Goal: Transaction & Acquisition: Purchase product/service

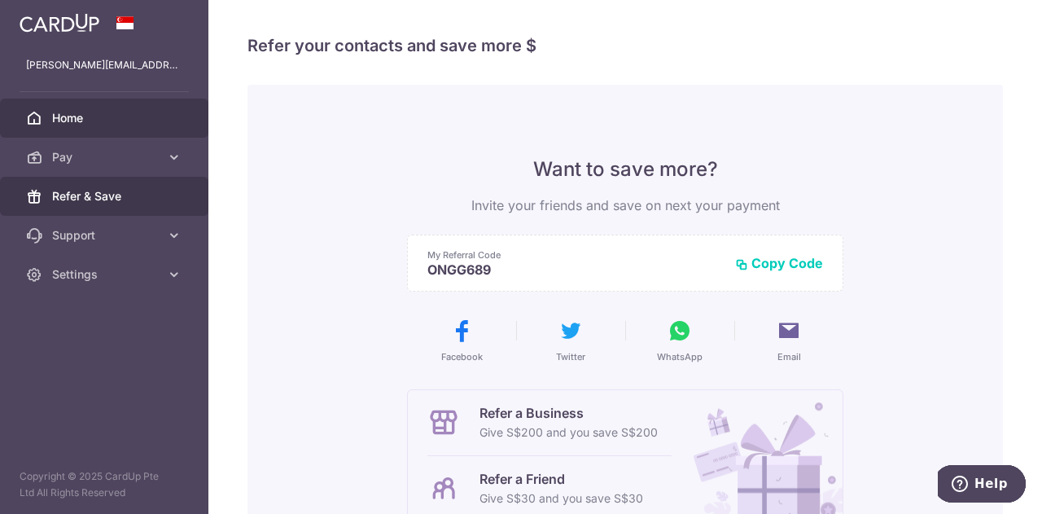
click at [50, 121] on link "Home" at bounding box center [104, 118] width 208 height 39
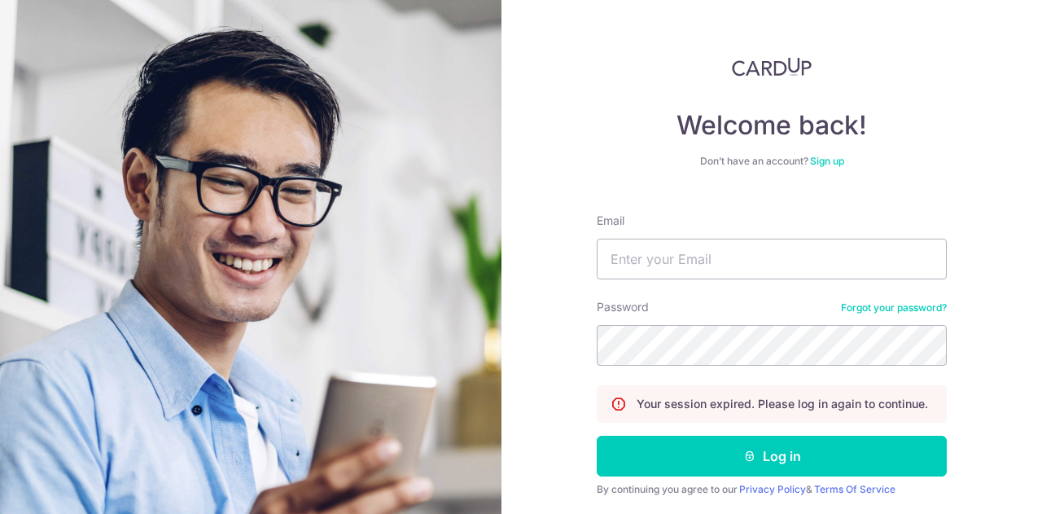
scroll to position [38, 0]
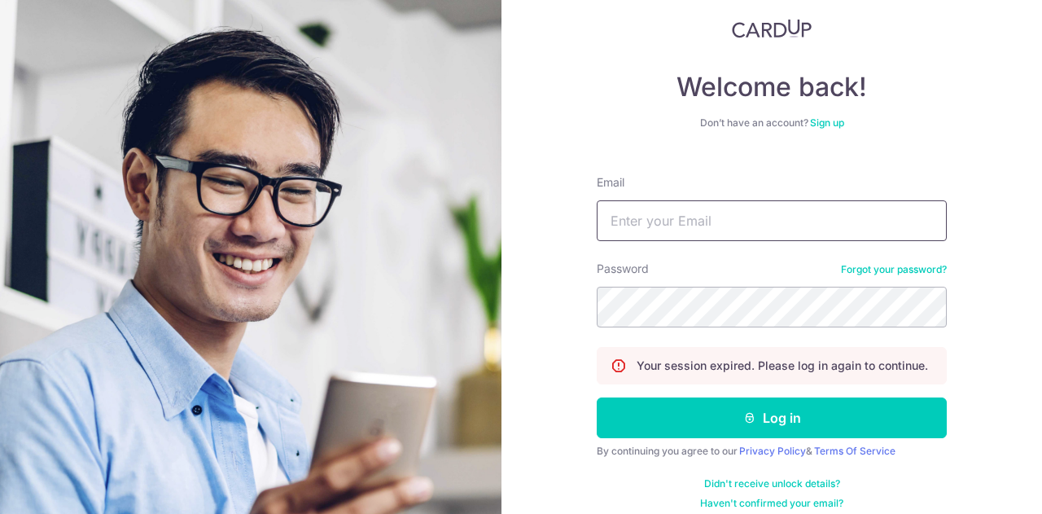
click at [656, 226] on input "Email" at bounding box center [772, 220] width 350 height 41
type input "[PERSON_NAME][EMAIL_ADDRESS][DOMAIN_NAME]"
click at [597, 397] on button "Log in" at bounding box center [772, 417] width 350 height 41
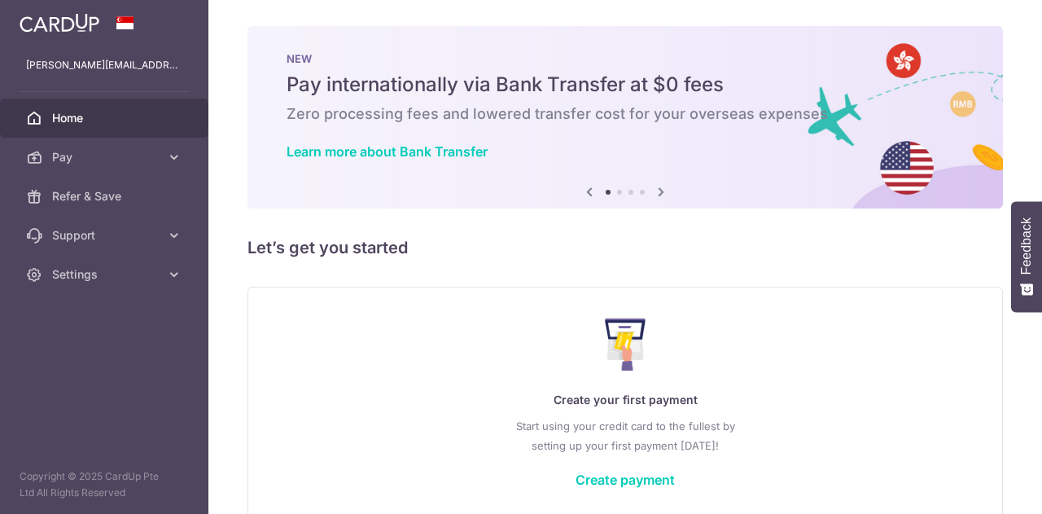
scroll to position [81, 0]
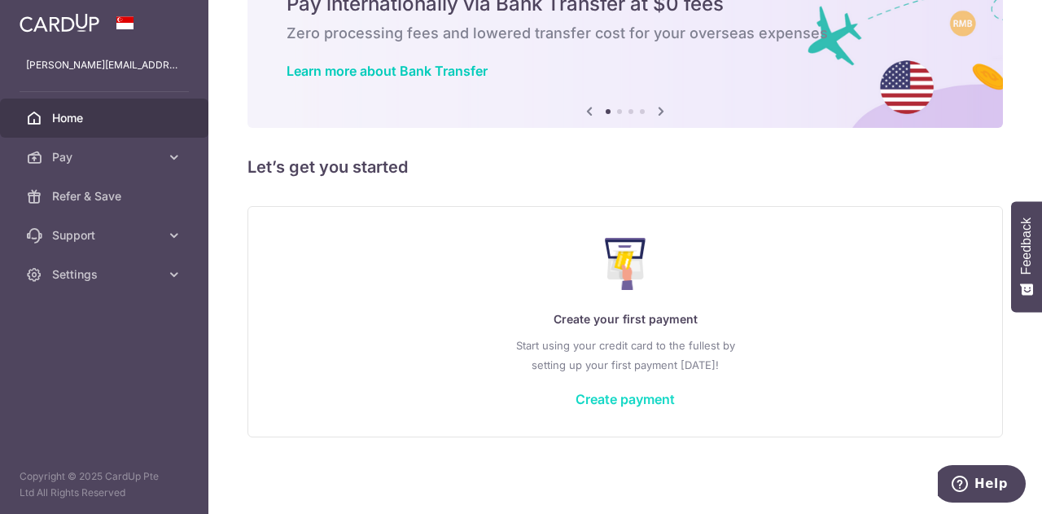
click at [639, 400] on link "Create payment" at bounding box center [625, 399] width 99 height 16
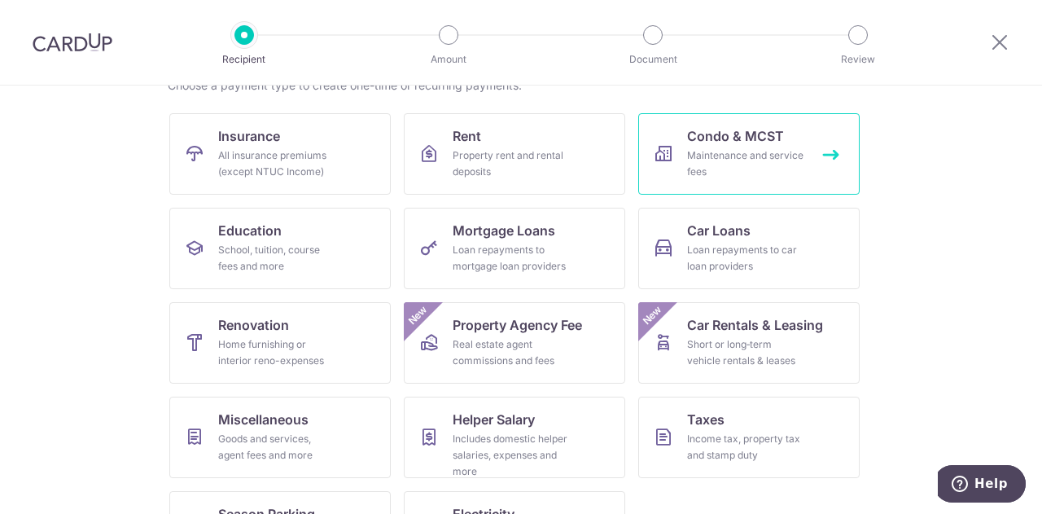
scroll to position [144, 0]
click at [718, 157] on div "Maintenance and service fees" at bounding box center [745, 163] width 117 height 33
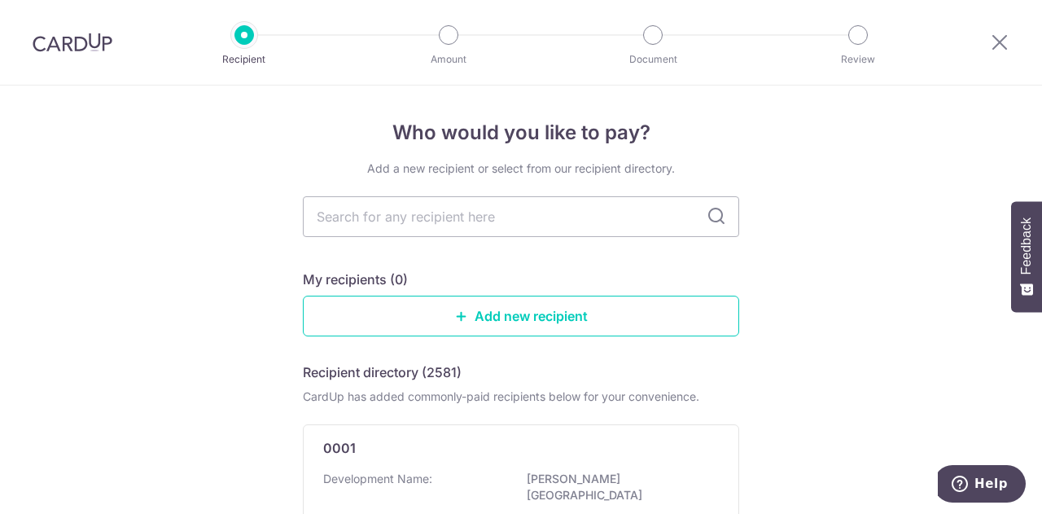
scroll to position [42, 0]
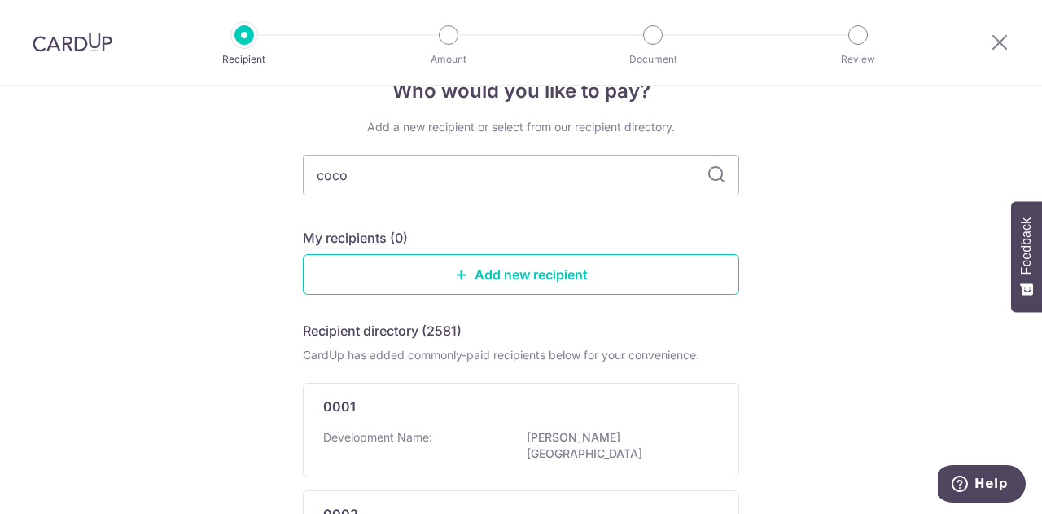
type input "coco p"
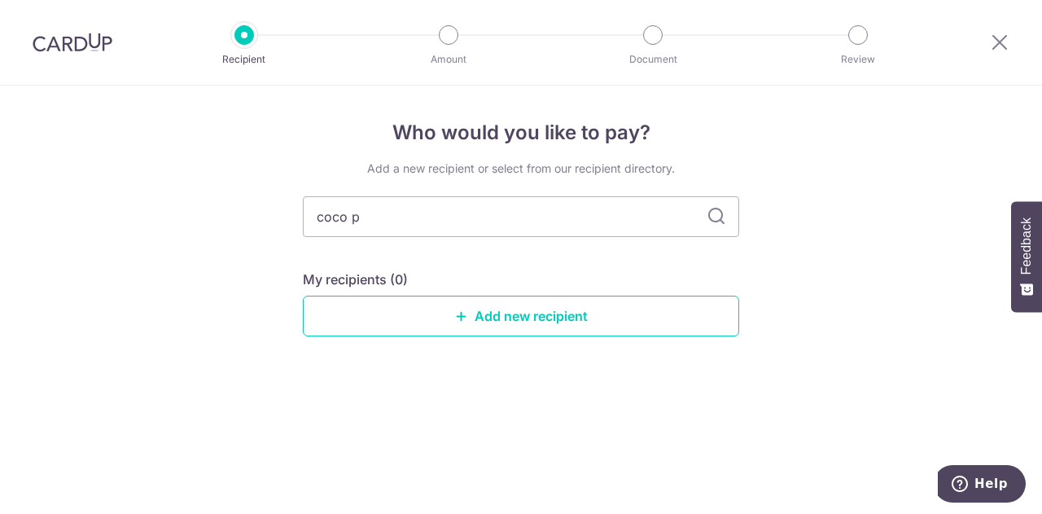
scroll to position [0, 0]
drag, startPoint x: 468, startPoint y: 243, endPoint x: 465, endPoint y: 209, distance: 34.4
click at [465, 209] on input "coco p" at bounding box center [521, 216] width 436 height 41
type input "coco palms"
click at [558, 297] on link "Add new recipient" at bounding box center [521, 316] width 436 height 41
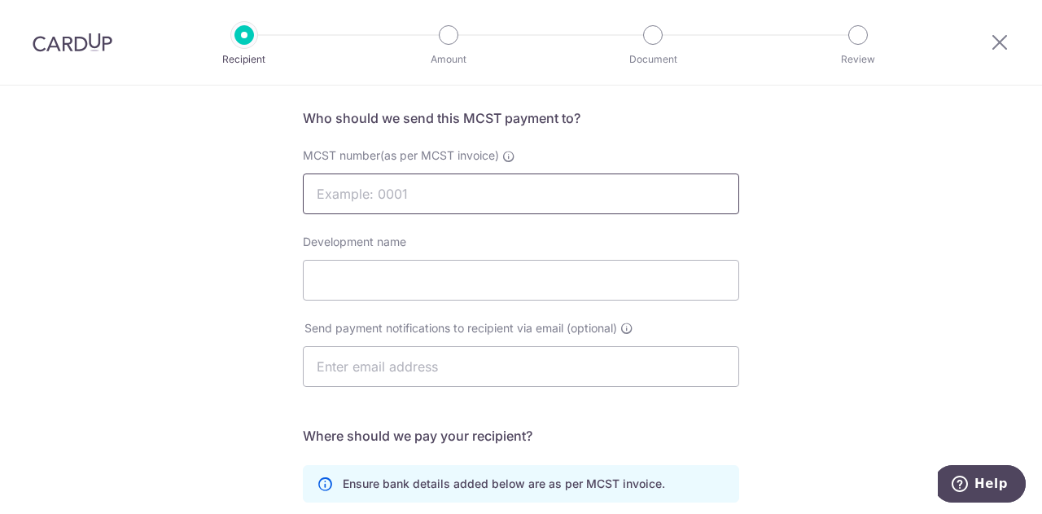
scroll to position [115, 0]
click at [401, 195] on input "MCST number(as per MCST invoice)" at bounding box center [521, 193] width 436 height 41
click at [391, 247] on label "Development name" at bounding box center [354, 241] width 103 height 16
click at [391, 259] on input "Development name" at bounding box center [521, 279] width 436 height 41
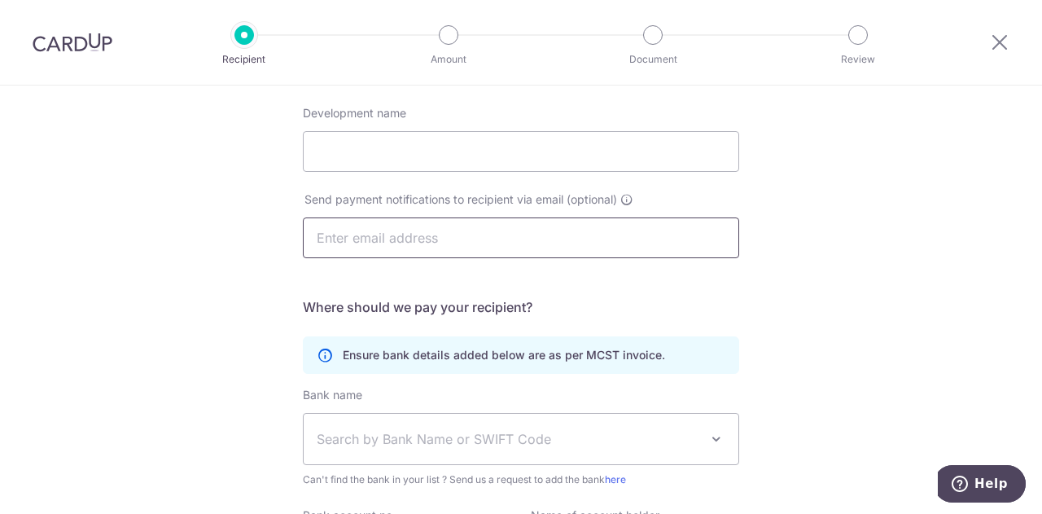
click at [348, 252] on input "text" at bounding box center [521, 237] width 436 height 41
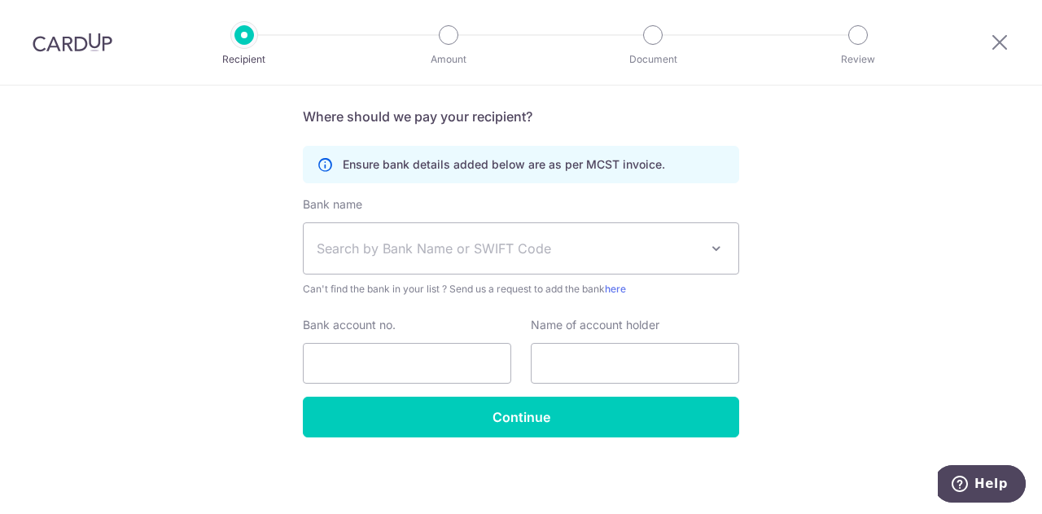
click at [416, 251] on span "Search by Bank Name or SWIFT Code" at bounding box center [508, 249] width 383 height 20
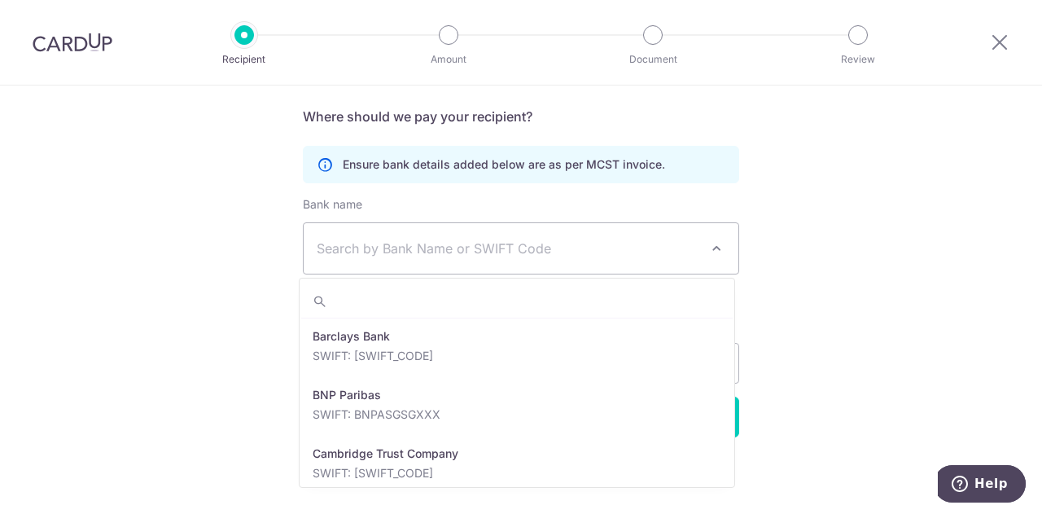
scroll to position [544, 0]
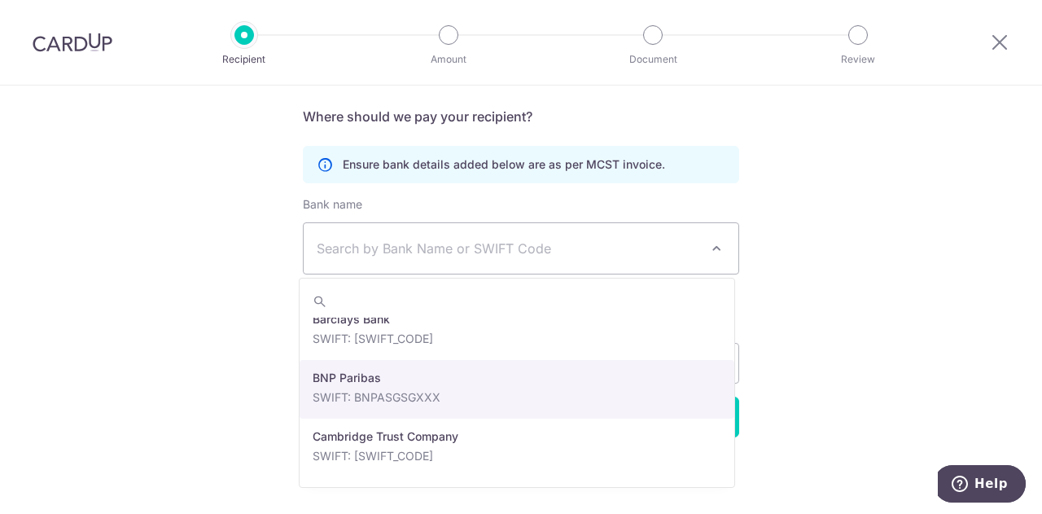
click at [145, 300] on div "Who would you like to pay? Your recipient does not need a CardUp account to rec…" at bounding box center [521, 82] width 1042 height 861
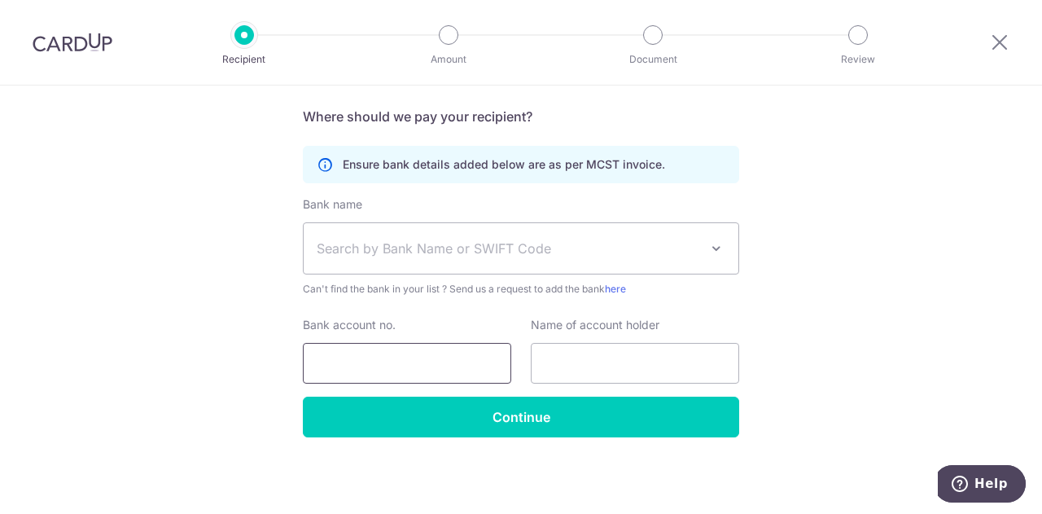
click at [390, 351] on input "Bank account no." at bounding box center [407, 363] width 208 height 41
click at [611, 361] on input "text" at bounding box center [635, 363] width 208 height 41
click at [554, 356] on input "text" at bounding box center [635, 363] width 208 height 41
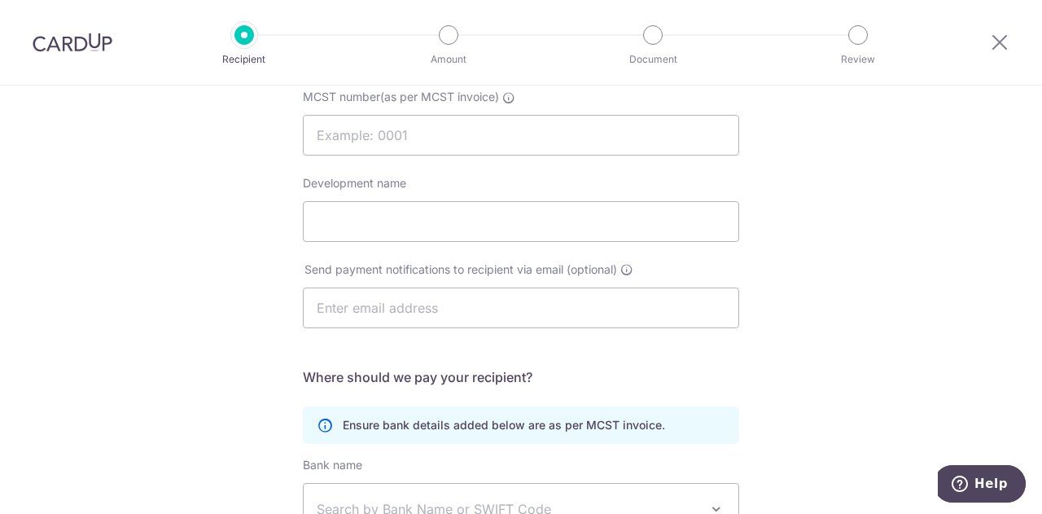
scroll to position [0, 0]
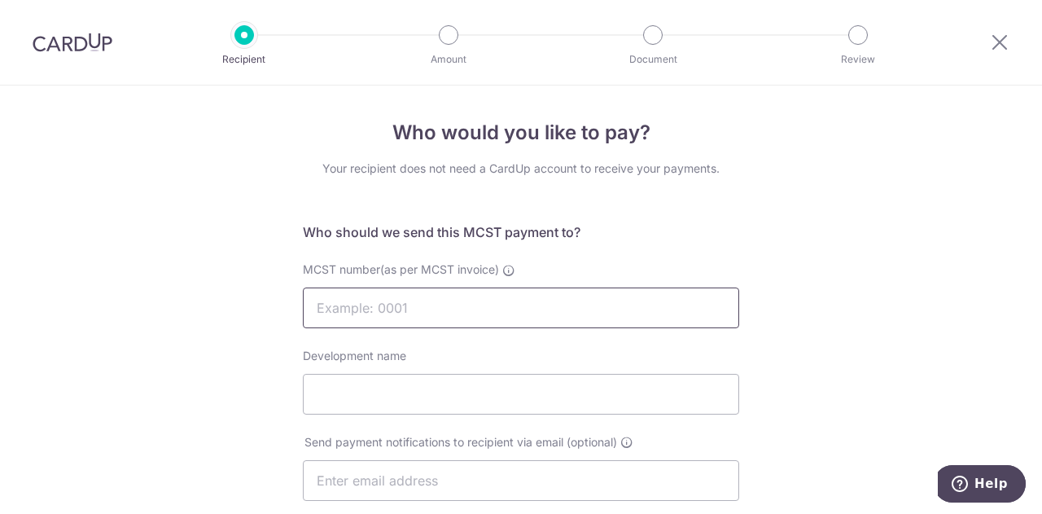
click at [476, 300] on input "MCST number(as per MCST invoice)" at bounding box center [521, 307] width 436 height 41
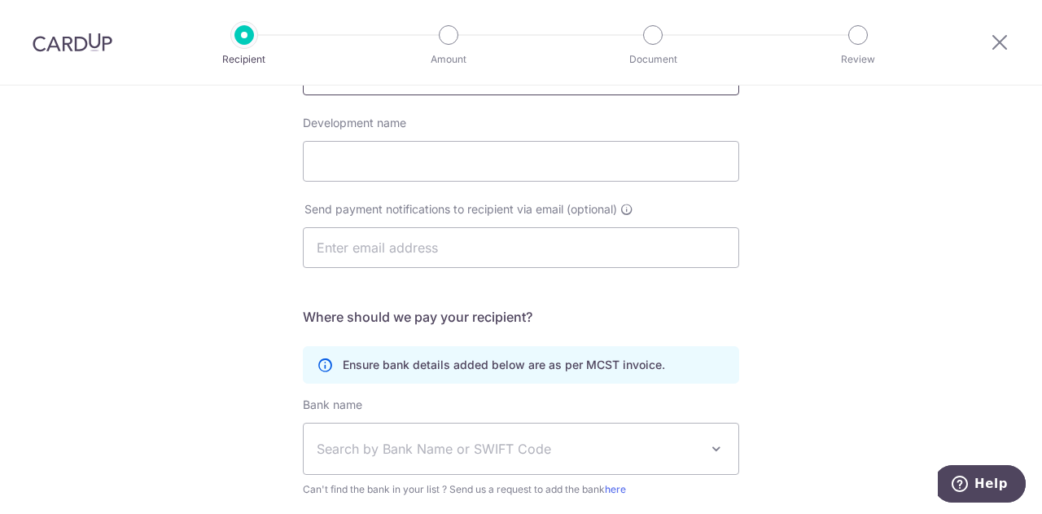
scroll to position [234, 0]
click at [427, 154] on input "Development name" at bounding box center [521, 160] width 436 height 41
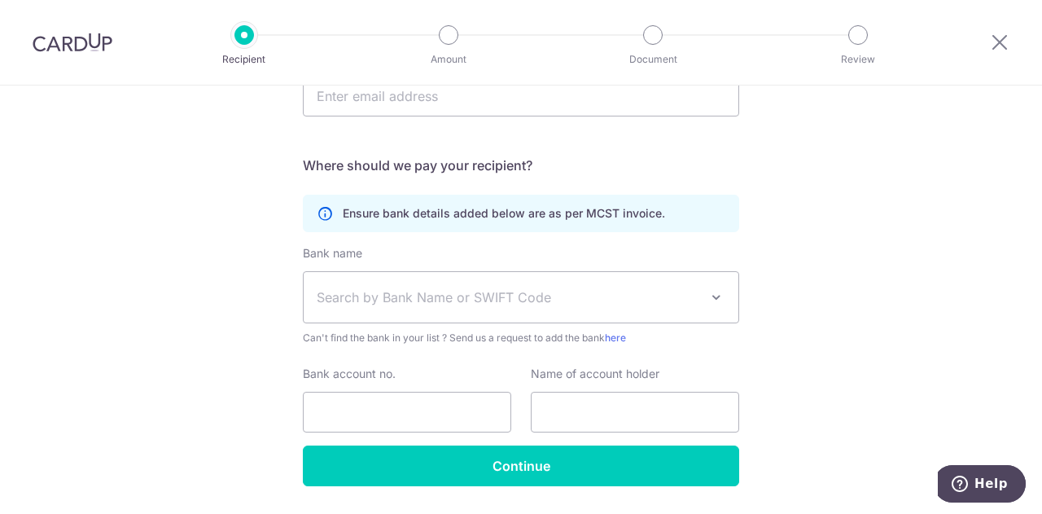
scroll to position [385, 0]
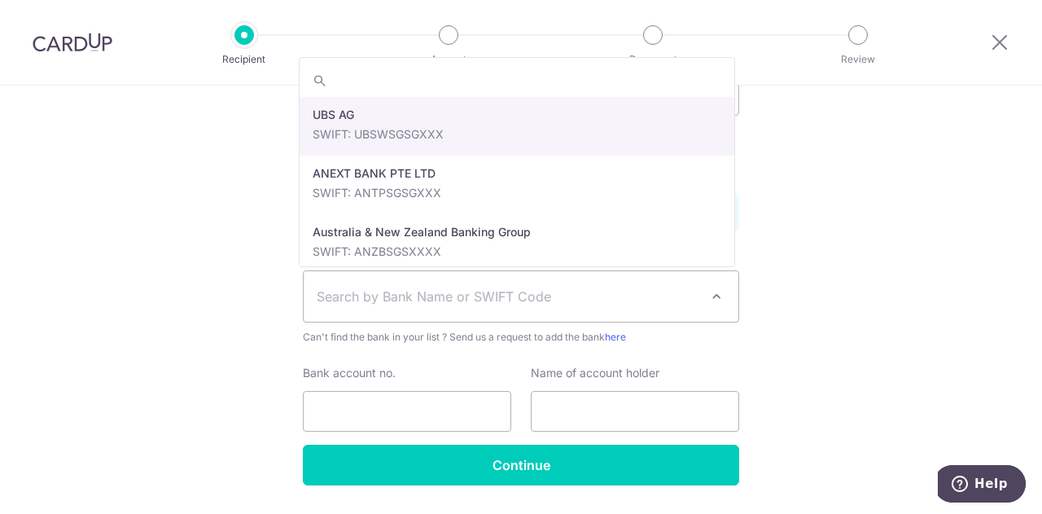
click at [515, 293] on span "Search by Bank Name or SWIFT Code" at bounding box center [508, 297] width 383 height 20
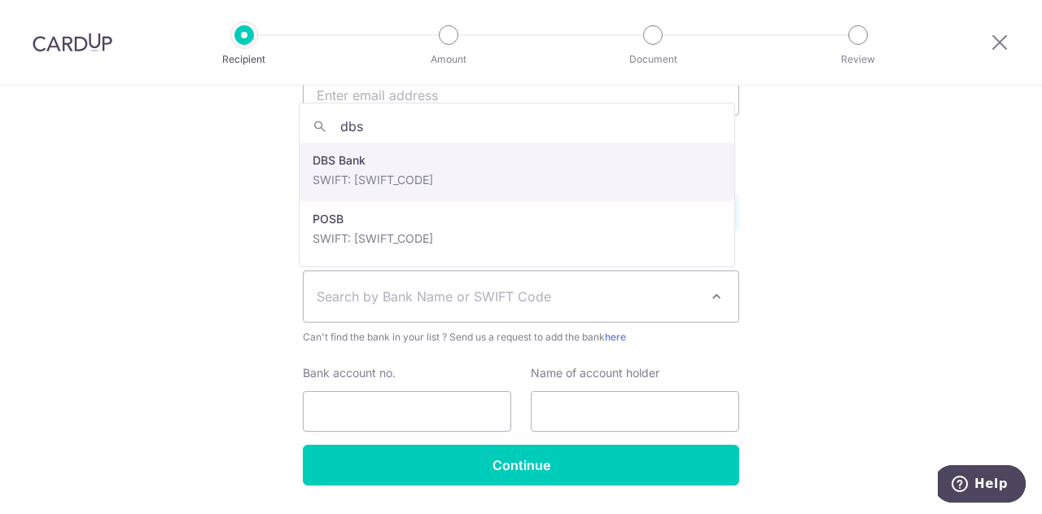
type input "dbs"
select select "6"
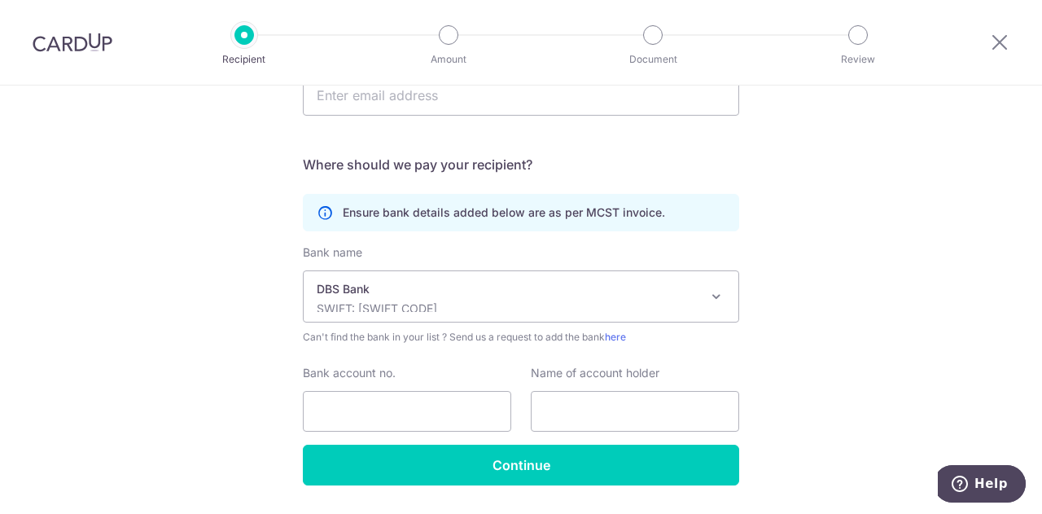
scroll to position [433, 0]
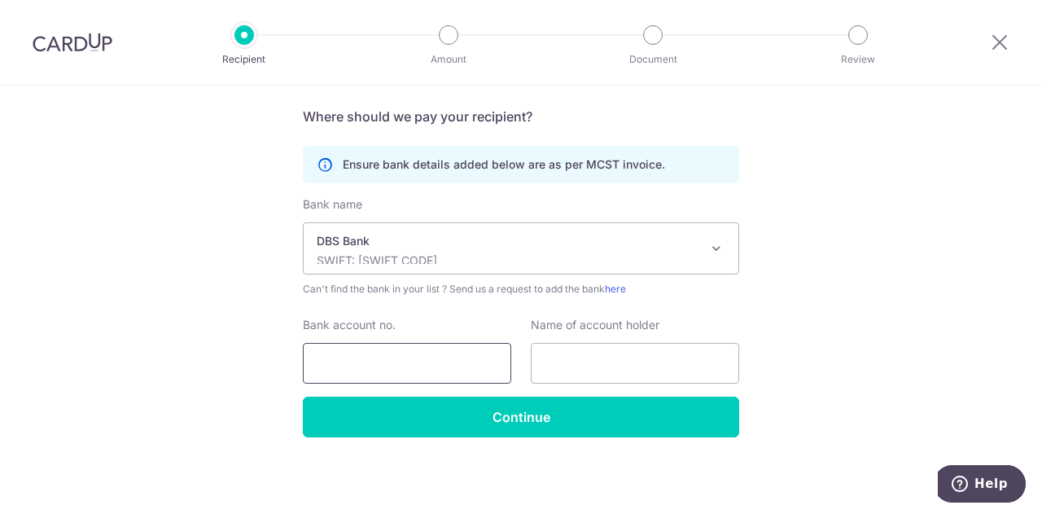
click at [390, 356] on input "Bank account no." at bounding box center [407, 363] width 208 height 41
click at [545, 370] on input "text" at bounding box center [635, 363] width 208 height 41
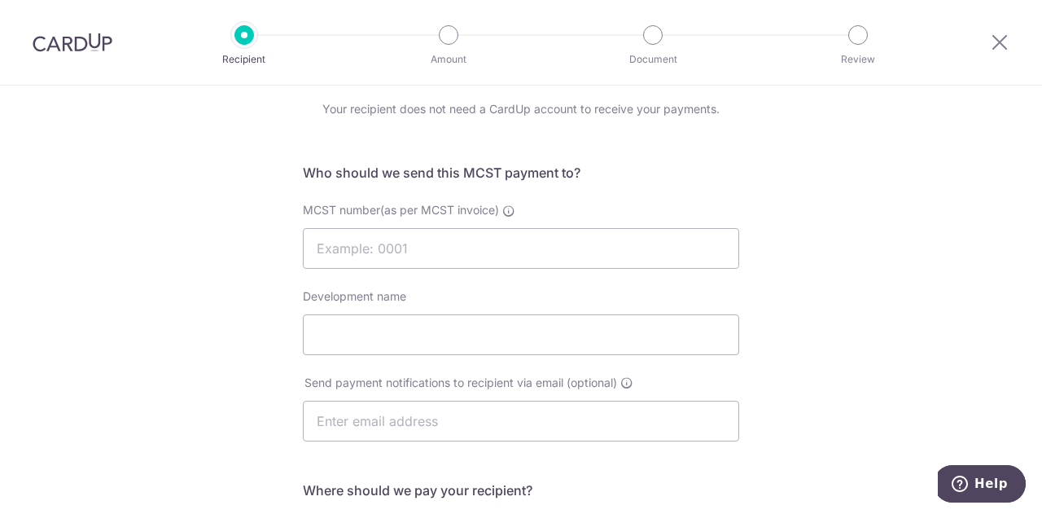
scroll to position [62, 0]
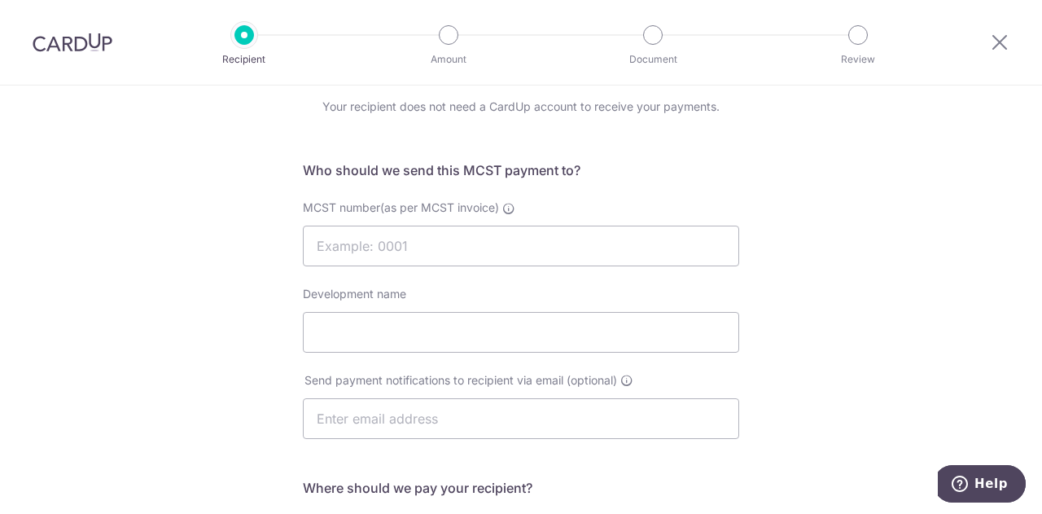
click at [423, 309] on div "Development name" at bounding box center [521, 319] width 436 height 67
click at [415, 327] on input "Development name" at bounding box center [521, 332] width 436 height 41
click at [380, 248] on input "MCST number(as per MCST invoice)" at bounding box center [521, 246] width 436 height 41
type input "4654"
click at [367, 315] on input "Development name" at bounding box center [521, 332] width 436 height 41
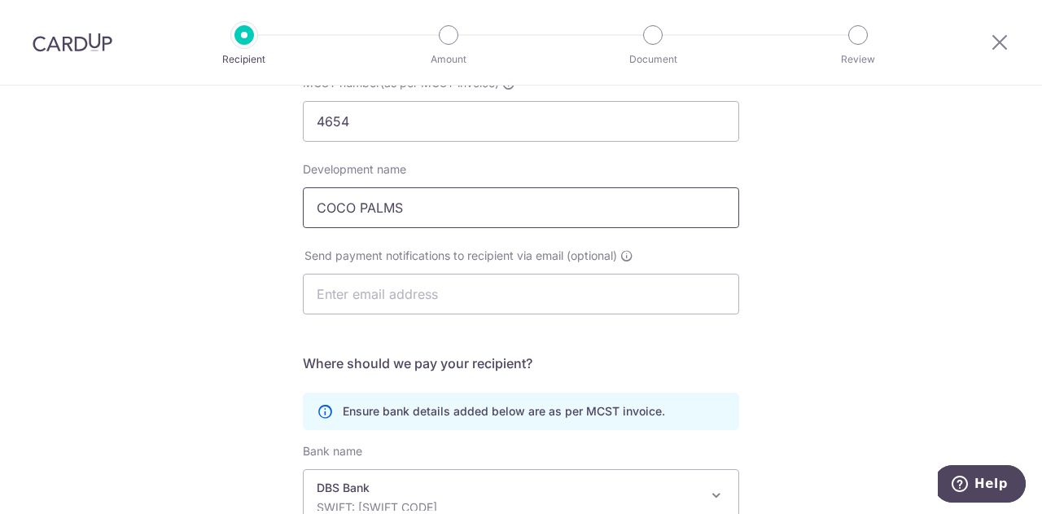
scroll to position [187, 0]
type input "COCO PALMS"
click at [359, 285] on input "text" at bounding box center [521, 293] width 436 height 41
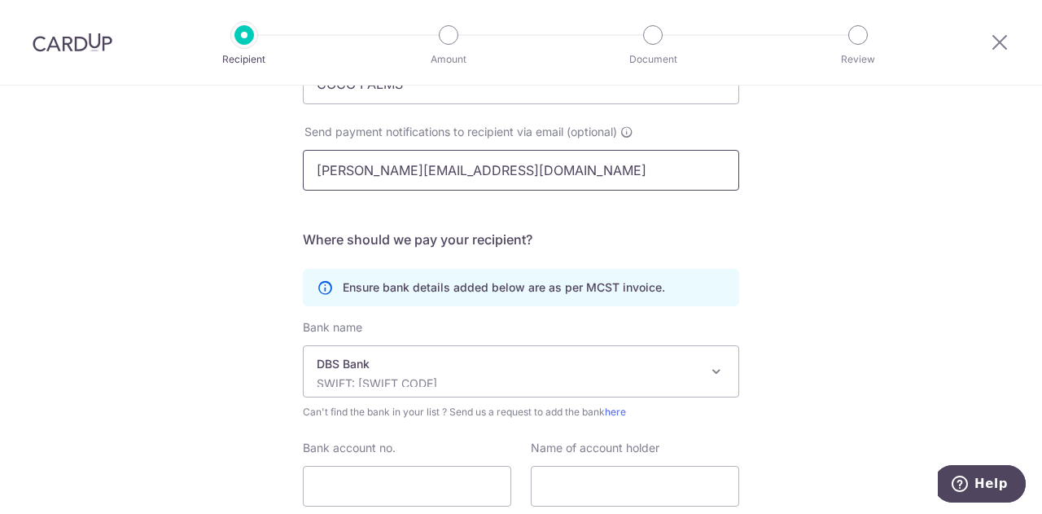
scroll to position [433, 0]
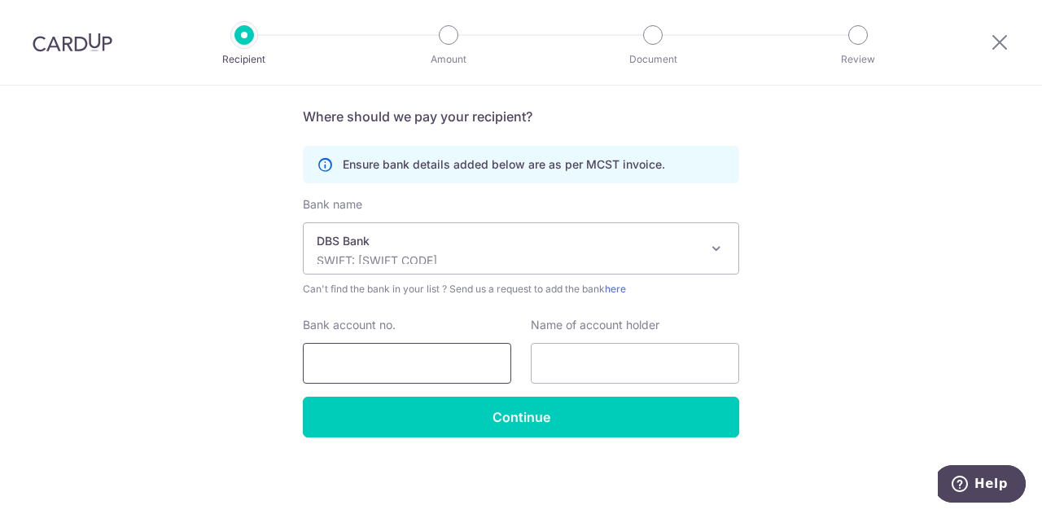
type input "[PERSON_NAME][EMAIL_ADDRESS][DOMAIN_NAME]"
click at [344, 378] on input "Bank account no." at bounding box center [407, 363] width 208 height 41
type input "0250247"
click at [531, 372] on input "text" at bounding box center [635, 363] width 208 height 41
type input "[PERSON_NAME]"
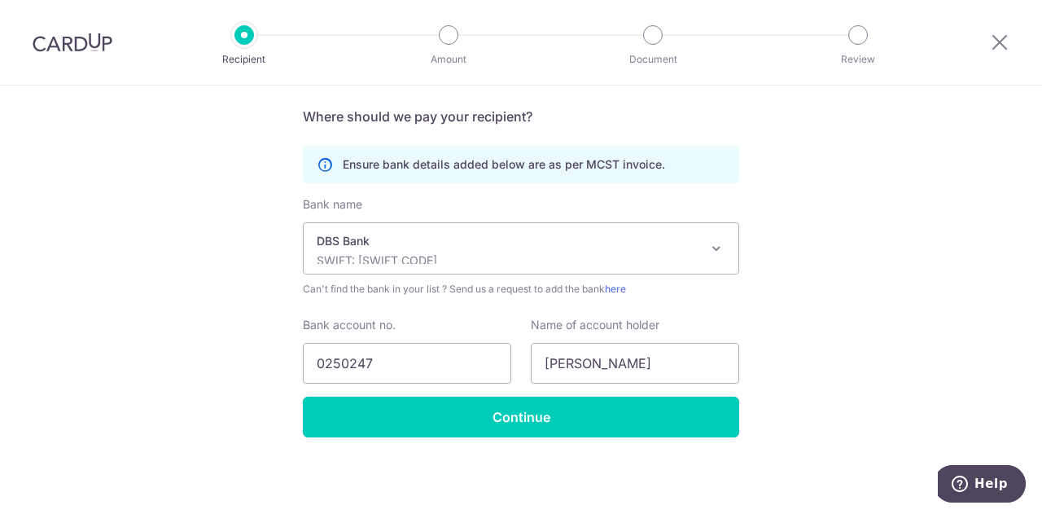
click at [525, 384] on div "Bank name Select Bank UBS AG ANEXT BANK PTE LTD Australia & New Zealand Banking…" at bounding box center [521, 296] width 436 height 200
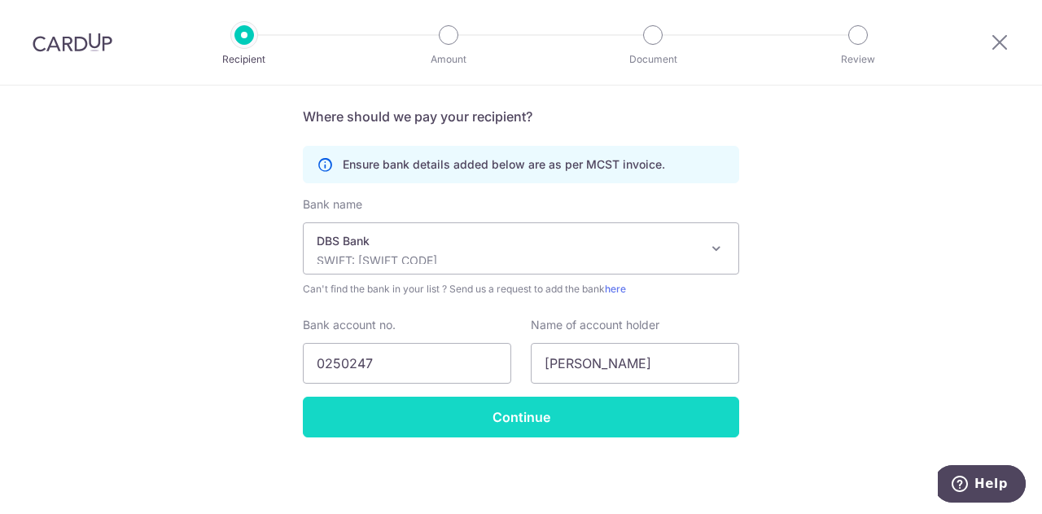
click at [488, 413] on input "Continue" at bounding box center [521, 417] width 436 height 41
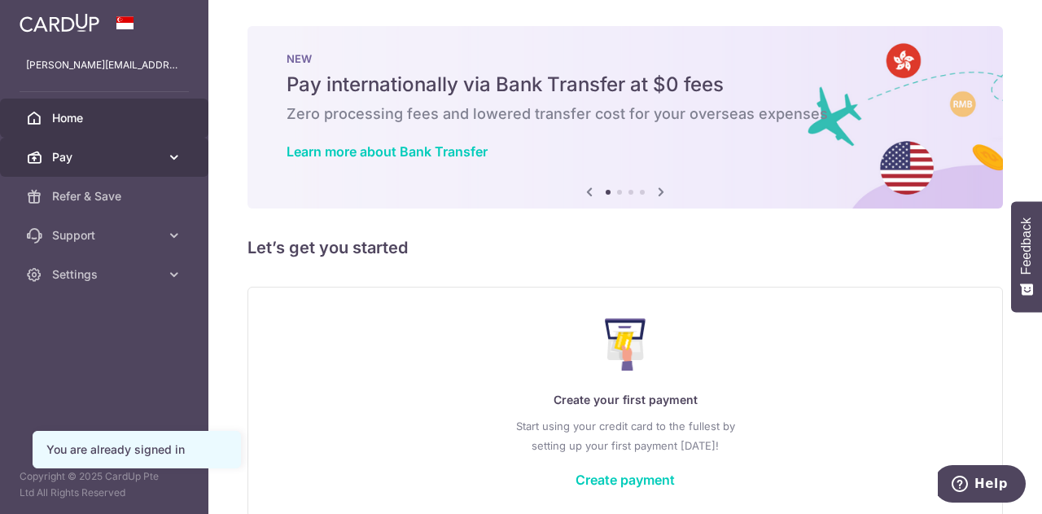
click at [171, 159] on icon at bounding box center [174, 157] width 16 height 16
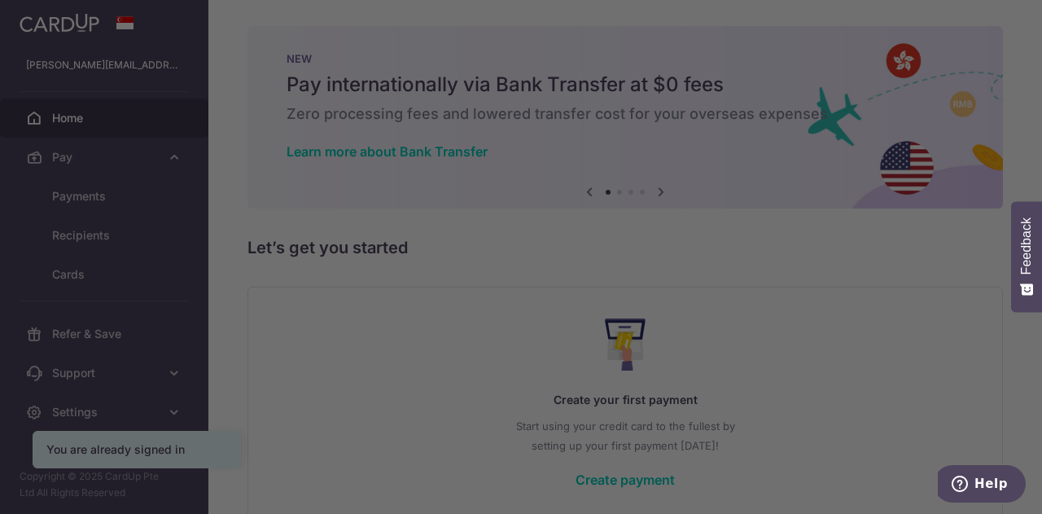
click at [111, 343] on div at bounding box center [526, 259] width 1053 height 519
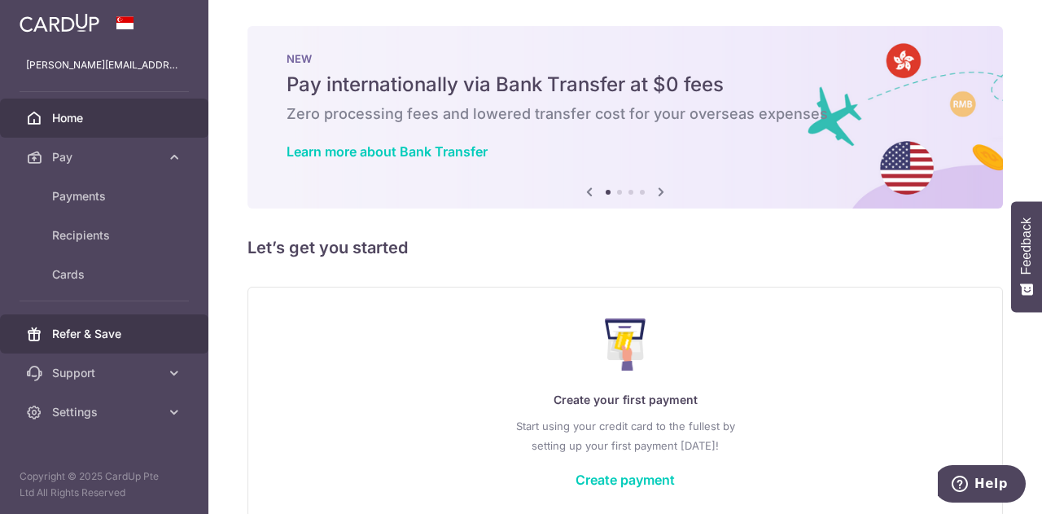
click at [94, 339] on span "Refer & Save" at bounding box center [105, 334] width 107 height 16
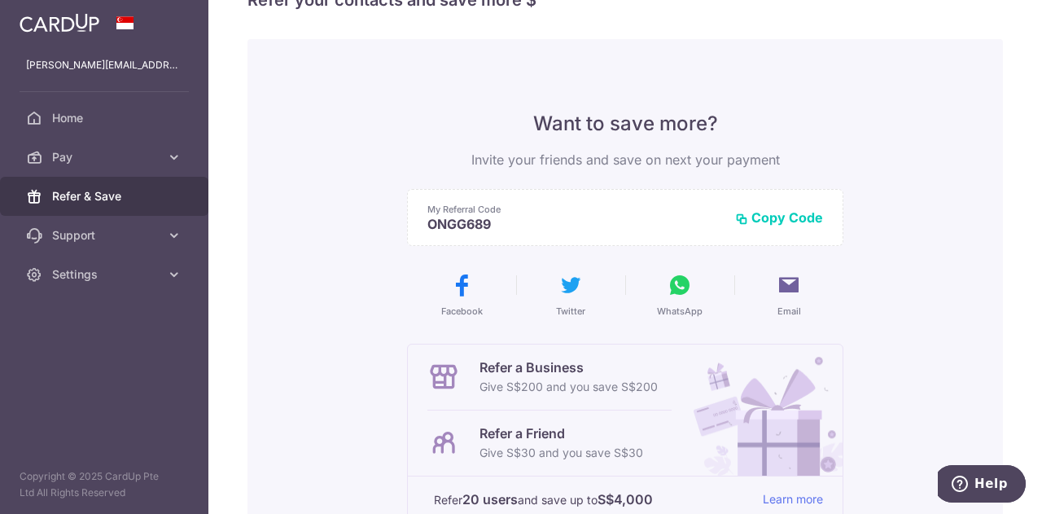
scroll to position [44, 0]
click at [764, 222] on button "Copy Code" at bounding box center [779, 219] width 88 height 16
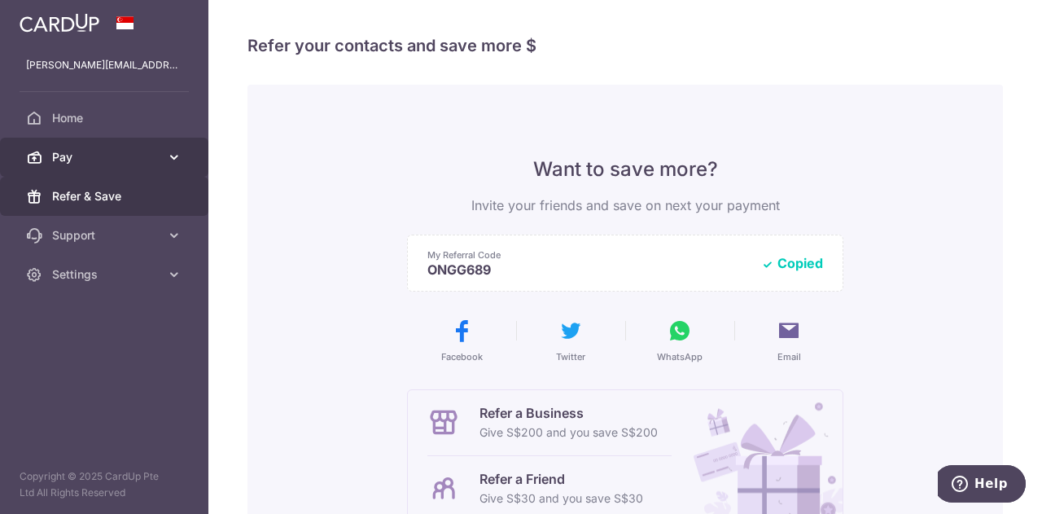
click at [68, 157] on span "Pay" at bounding box center [105, 157] width 107 height 16
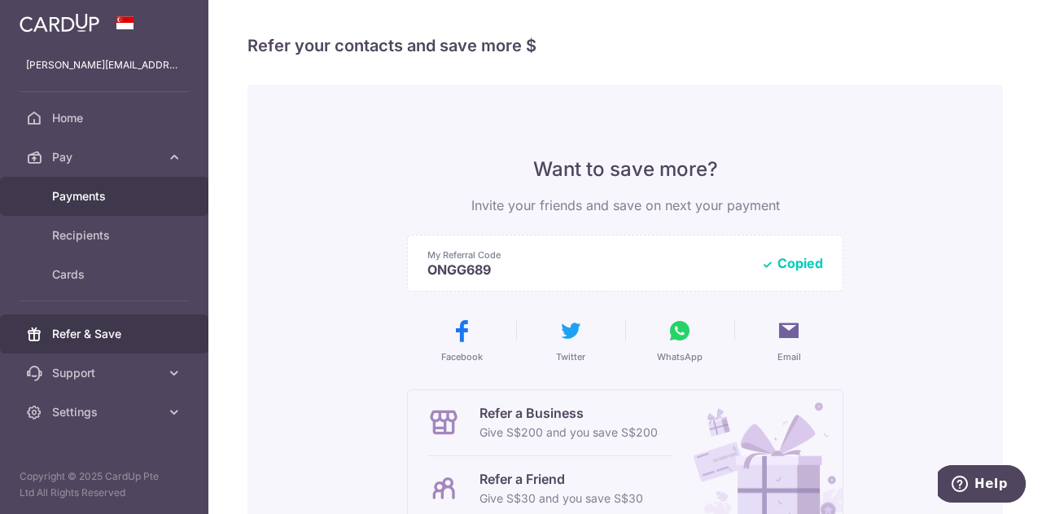
click at [79, 203] on span "Payments" at bounding box center [105, 196] width 107 height 16
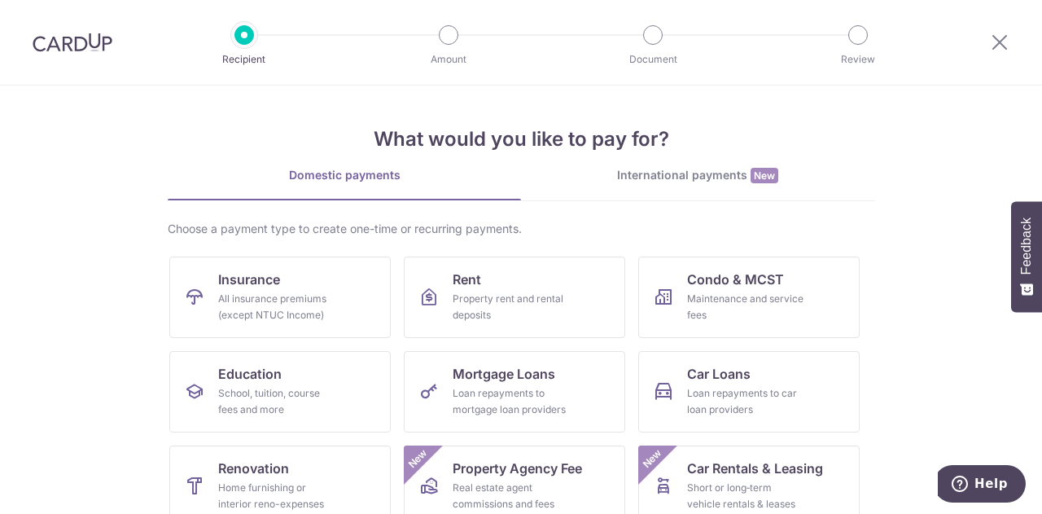
click at [1023, 56] on div at bounding box center [1000, 42] width 85 height 85
click at [1005, 46] on icon at bounding box center [1000, 42] width 20 height 20
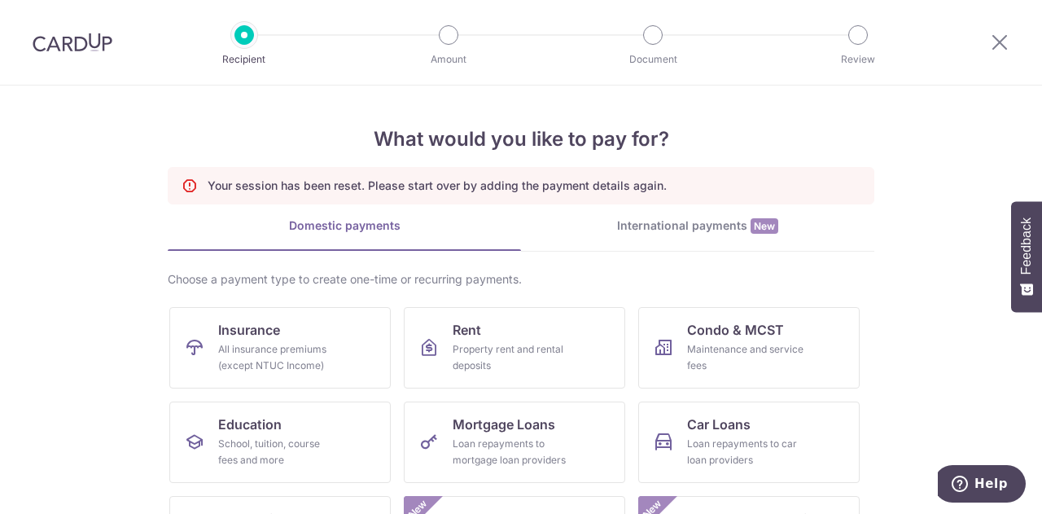
click at [569, 34] on li "Document" at bounding box center [560, 35] width 204 height 20
click at [81, 48] on img at bounding box center [73, 43] width 80 height 20
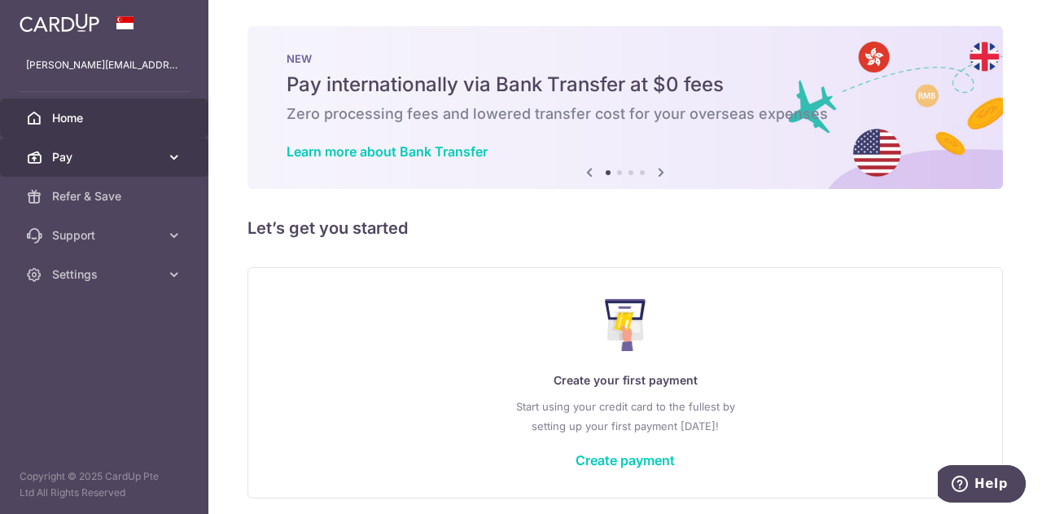
click at [152, 164] on span "Pay" at bounding box center [105, 157] width 107 height 16
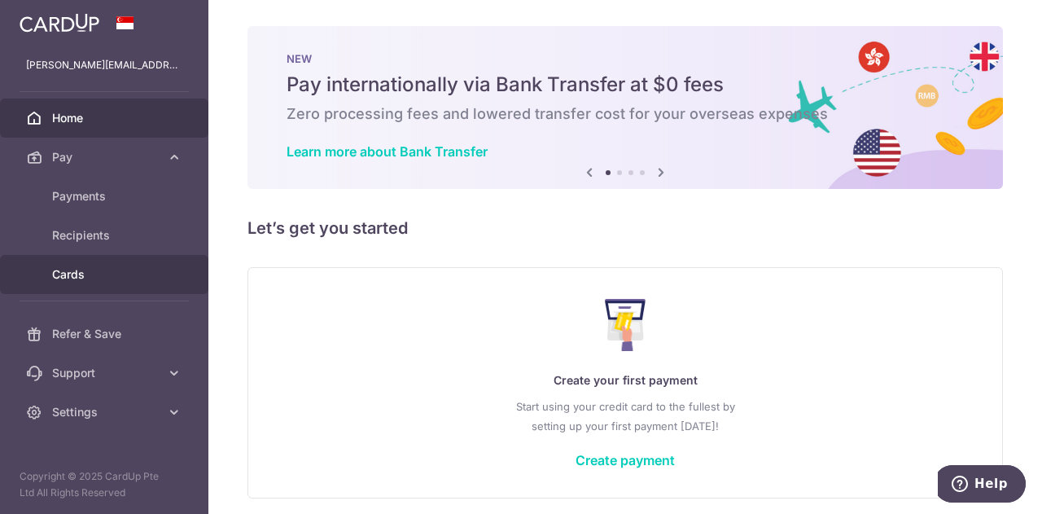
click at [101, 274] on span "Cards" at bounding box center [105, 274] width 107 height 16
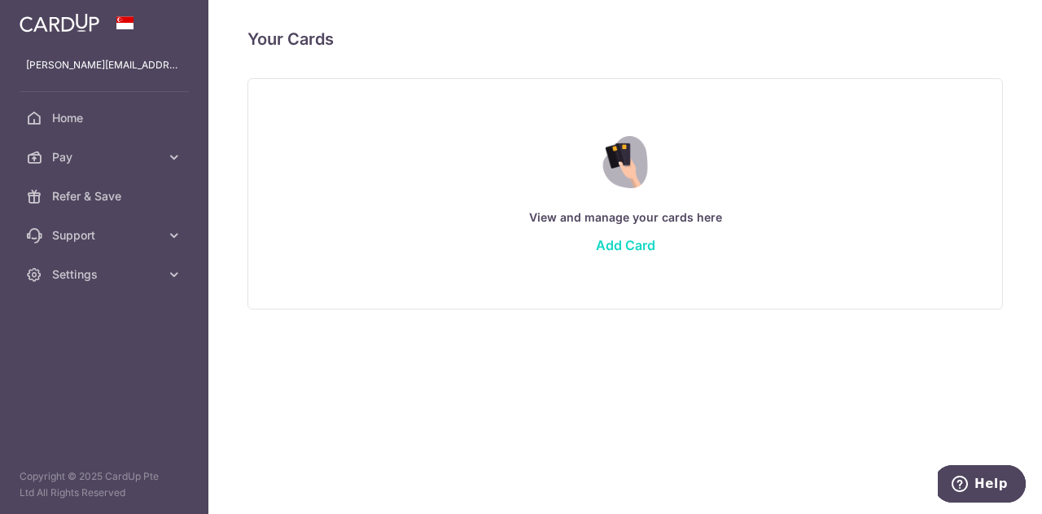
click at [640, 251] on link "Add Card" at bounding box center [625, 245] width 59 height 16
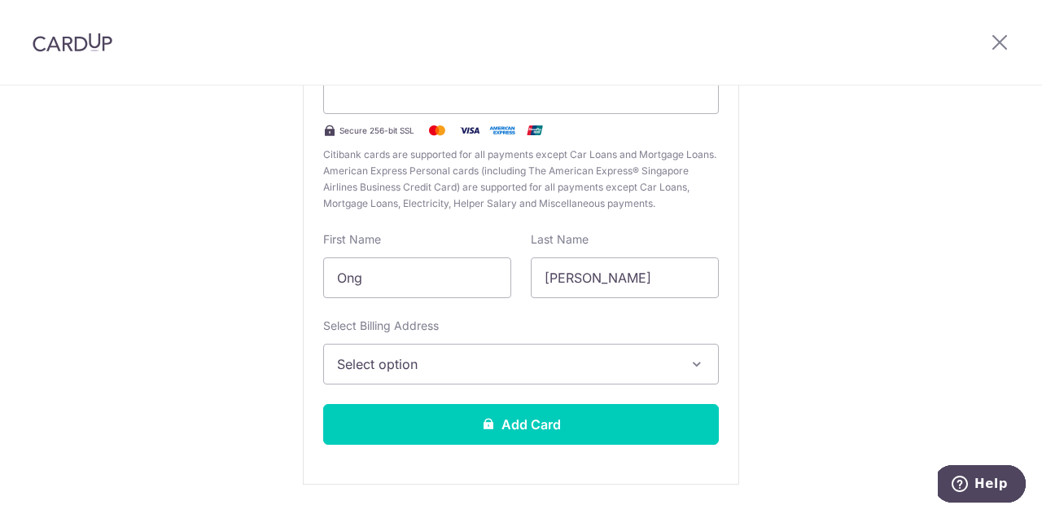
scroll to position [152, 0]
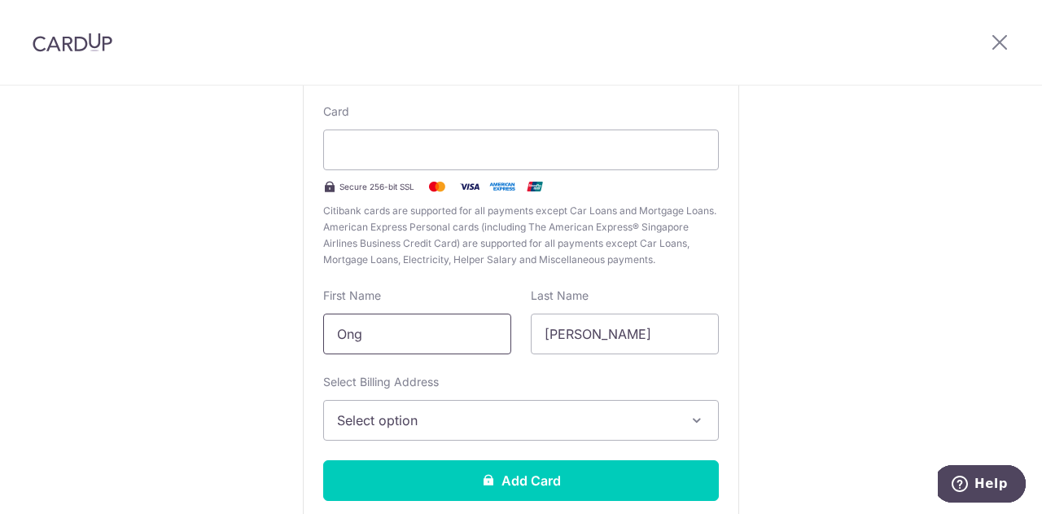
drag, startPoint x: 373, startPoint y: 342, endPoint x: 302, endPoint y: 327, distance: 72.5
click at [303, 327] on div "New card details Card Secure 256-bit SSL Citibank cards are supported for all p…" at bounding box center [521, 291] width 436 height 500
type input "Gladys"
drag, startPoint x: 579, startPoint y: 338, endPoint x: 524, endPoint y: 331, distance: 55.9
click at [524, 331] on div "Last Name Gladys" at bounding box center [625, 320] width 208 height 67
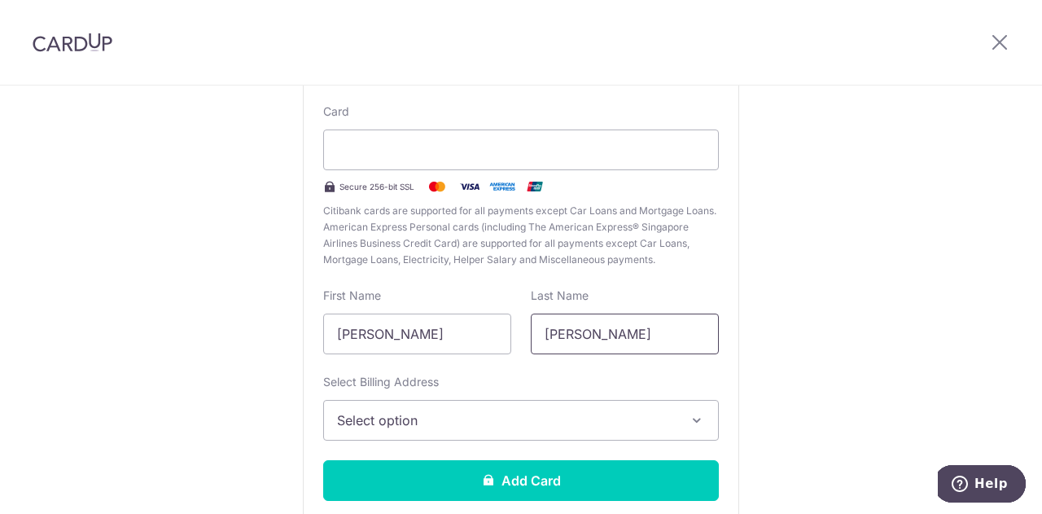
type input "s"
type input "Ong"
click at [465, 421] on span "Select option" at bounding box center [506, 420] width 339 height 20
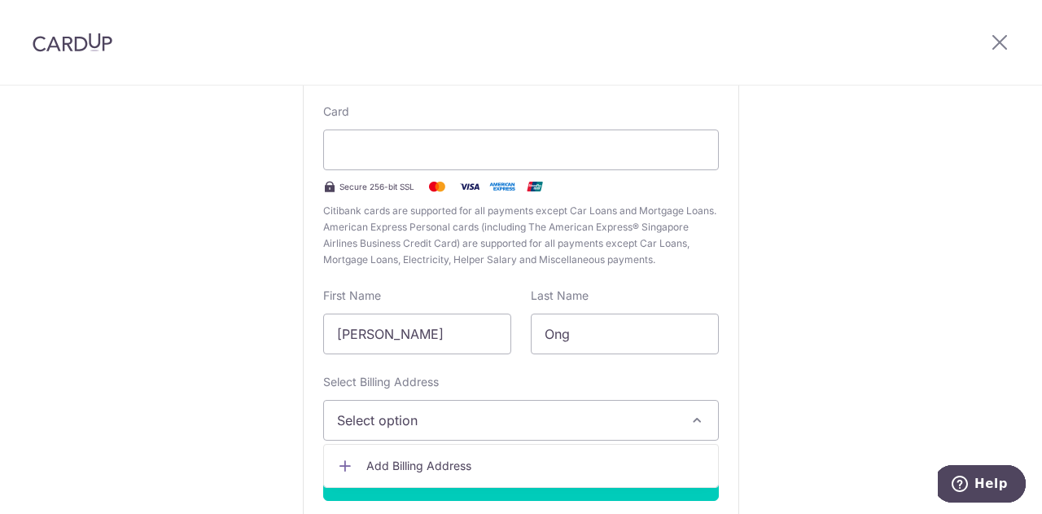
scroll to position [256, 0]
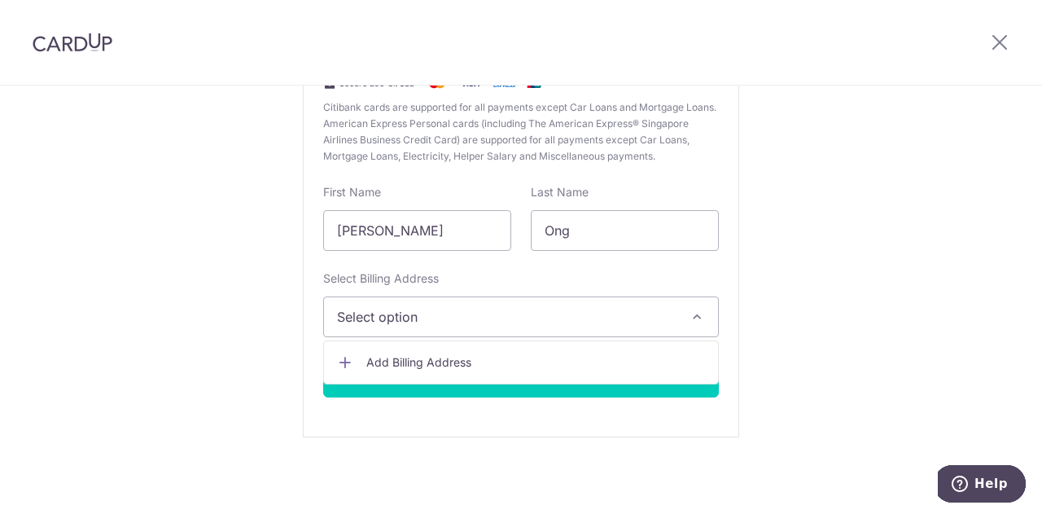
click at [668, 273] on div "Select Billing Address Select option Add Billing Address" at bounding box center [521, 303] width 396 height 67
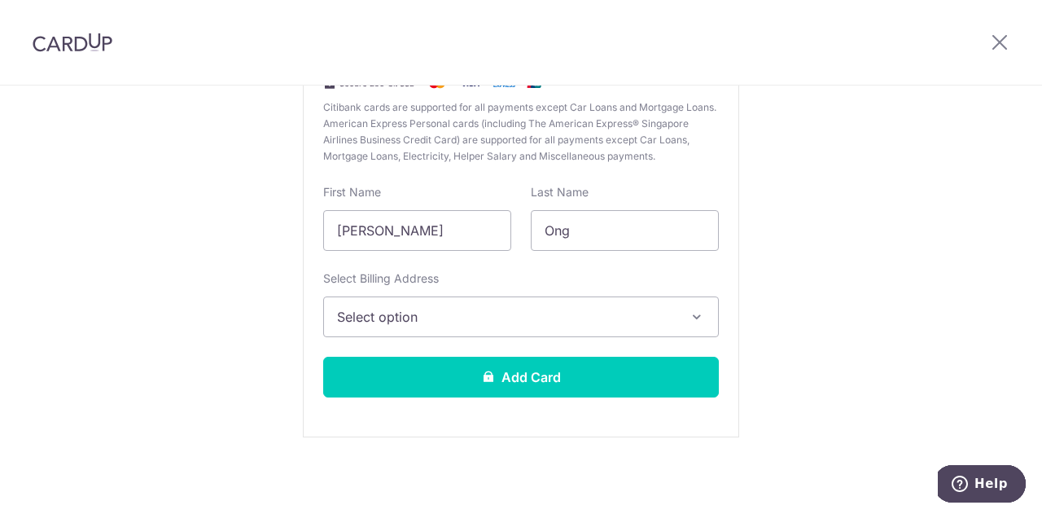
click at [594, 311] on span "Select option" at bounding box center [506, 317] width 339 height 20
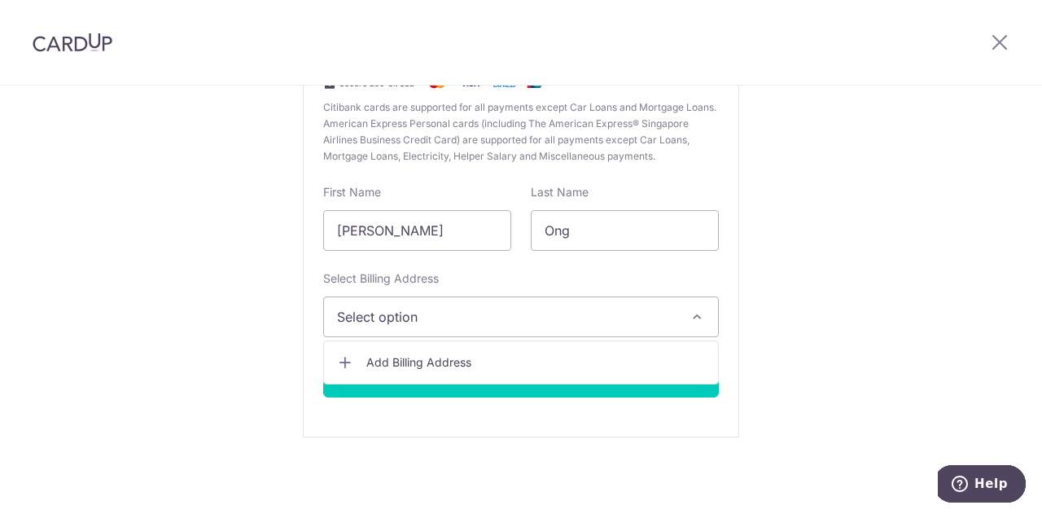
click at [478, 370] on span "Add Billing Address" at bounding box center [535, 362] width 339 height 16
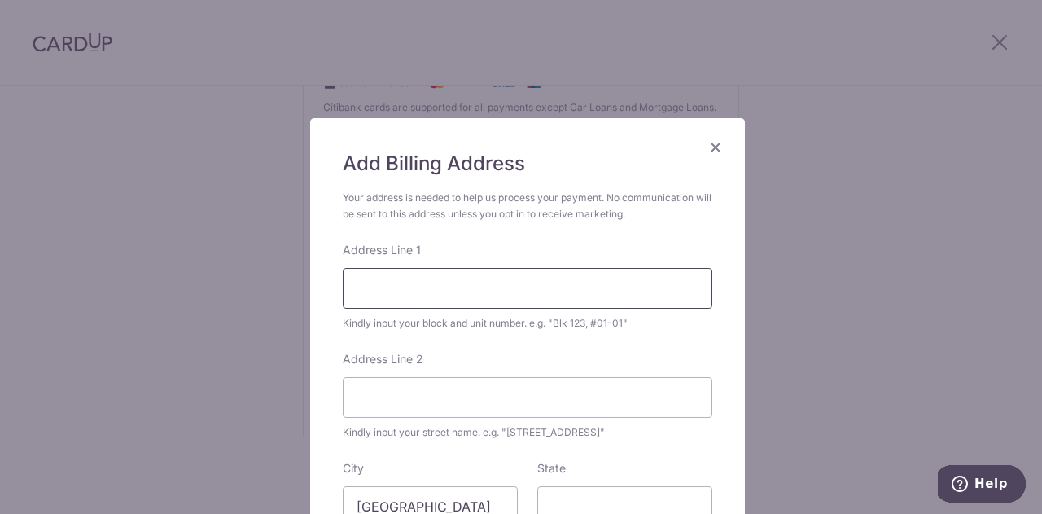
click at [417, 272] on input "Address Line 1" at bounding box center [528, 288] width 370 height 41
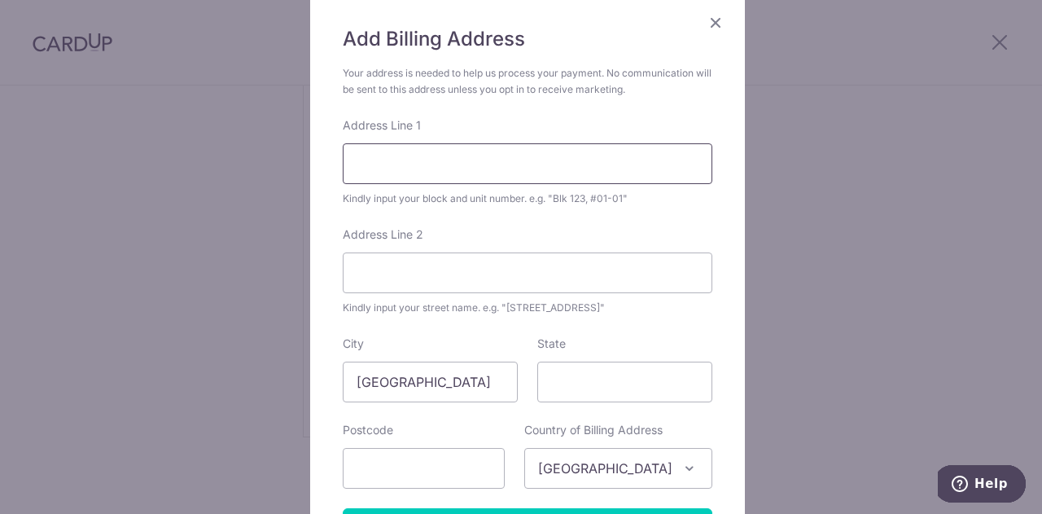
scroll to position [125, 0]
type input "25 Pasir Ris Grove"
click at [442, 289] on input "Address Line 2" at bounding box center [528, 272] width 370 height 41
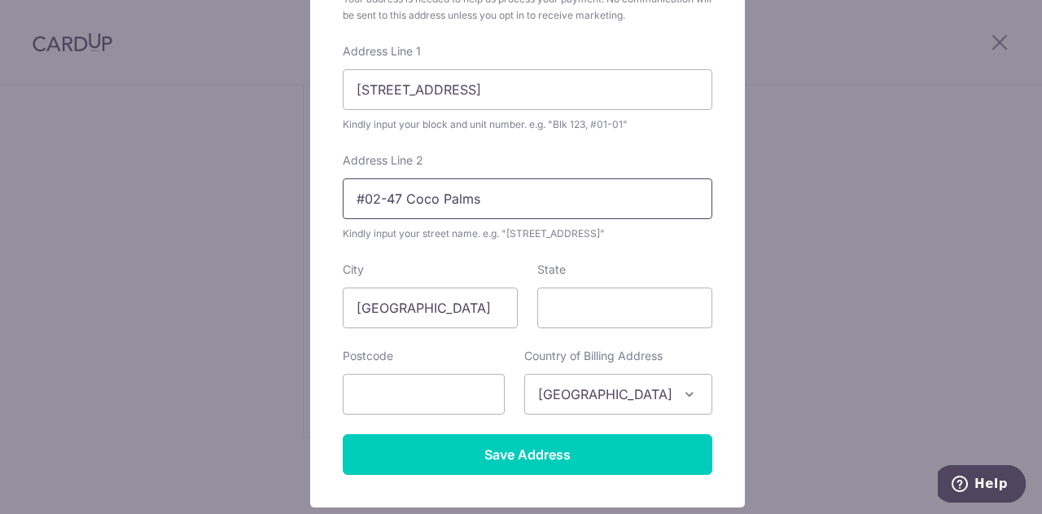
scroll to position [266, 0]
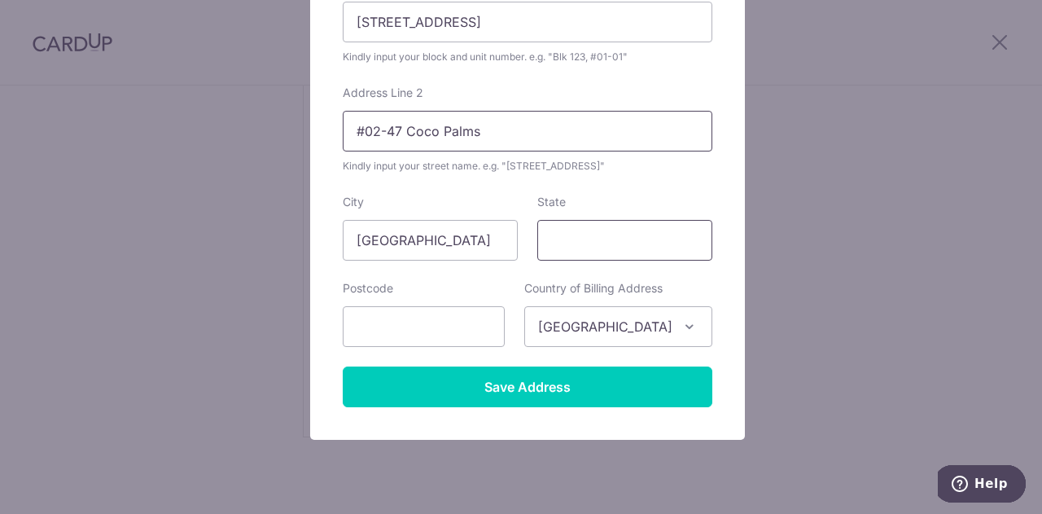
type input "#02-47 Coco Palms"
click at [584, 248] on input "State" at bounding box center [624, 240] width 175 height 41
click at [432, 343] on input "text" at bounding box center [424, 326] width 162 height 41
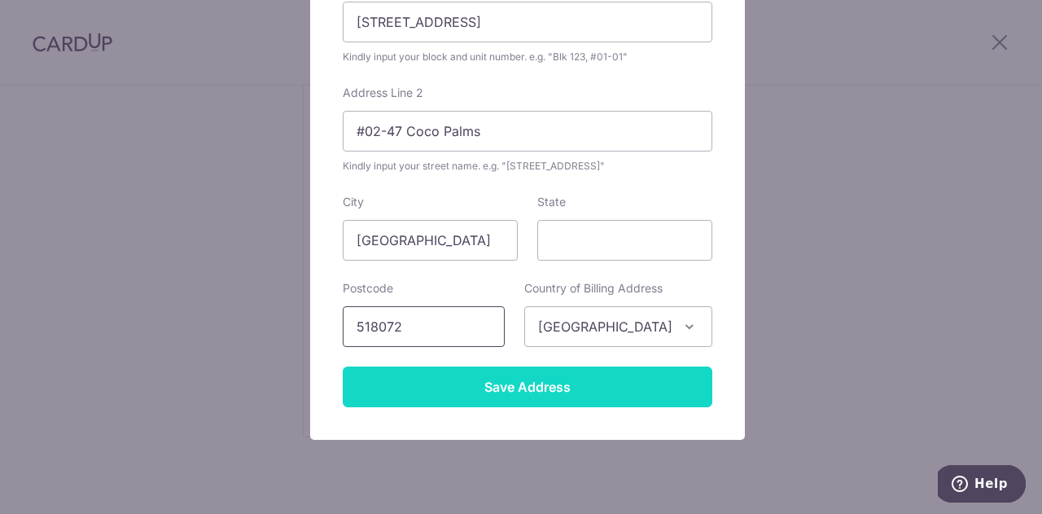
type input "518072"
click at [456, 401] on input "Save Address" at bounding box center [528, 386] width 370 height 41
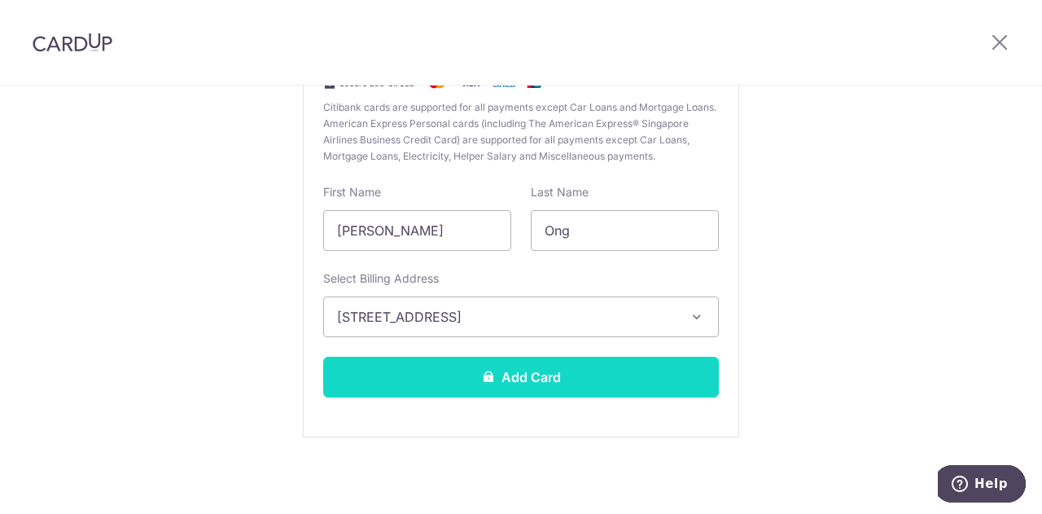
click at [568, 373] on button "Add Card" at bounding box center [521, 377] width 396 height 41
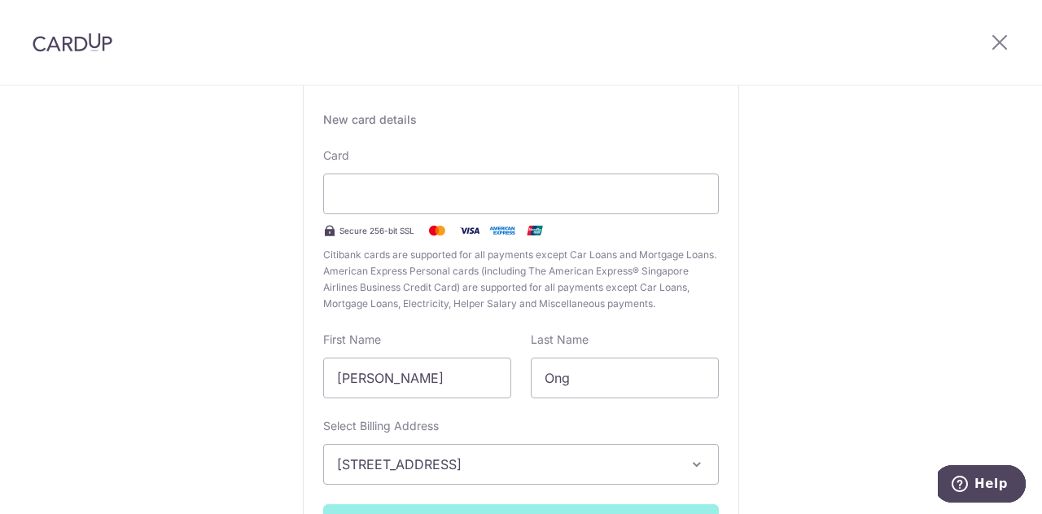
scroll to position [114, 0]
